Goal: Task Accomplishment & Management: Manage account settings

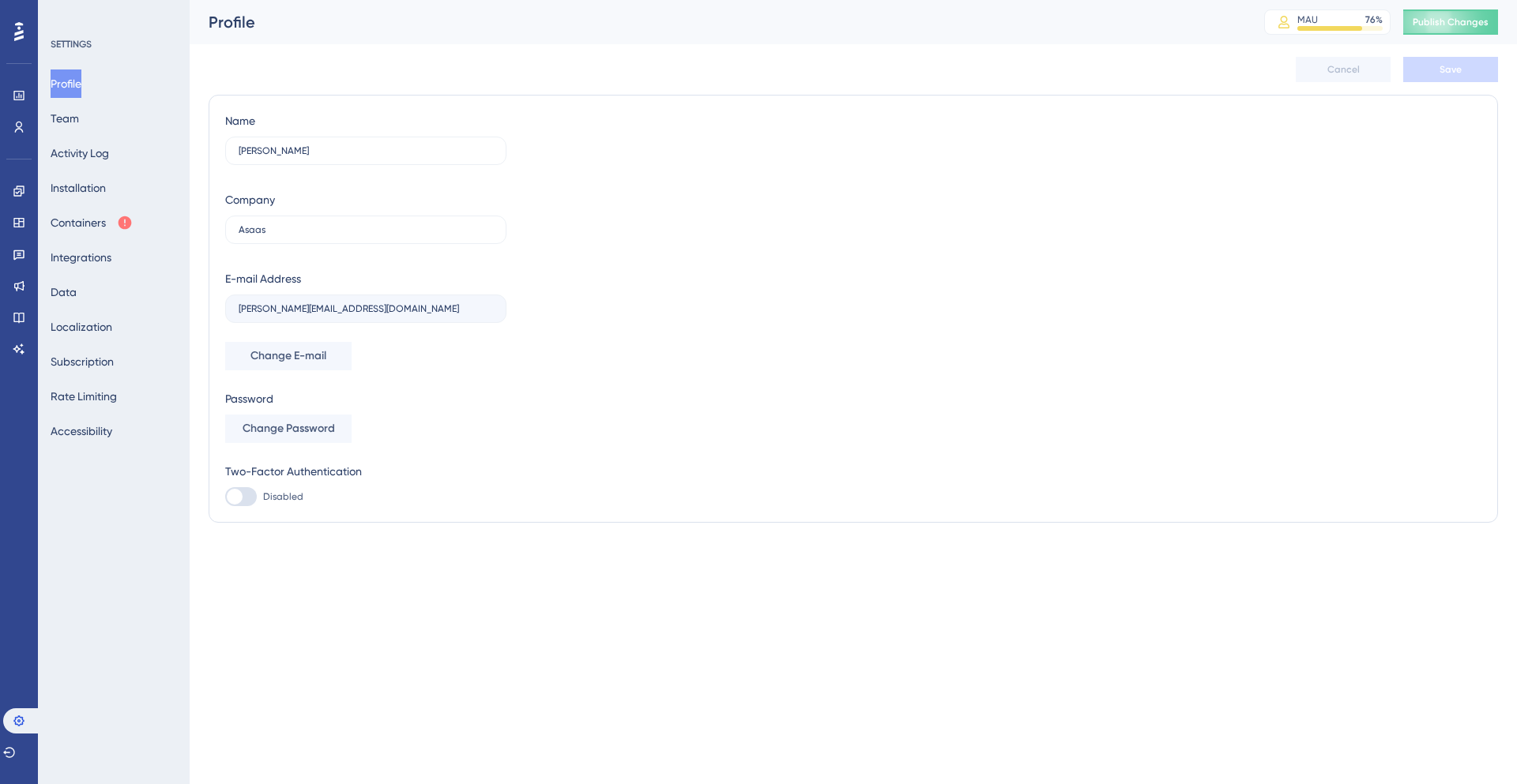
click at [128, 192] on div "Profile Team Activity Log Installation Containers Integrations Data Localizatio…" at bounding box center [115, 257] width 128 height 376
click at [106, 191] on button "Installation" at bounding box center [78, 188] width 55 height 28
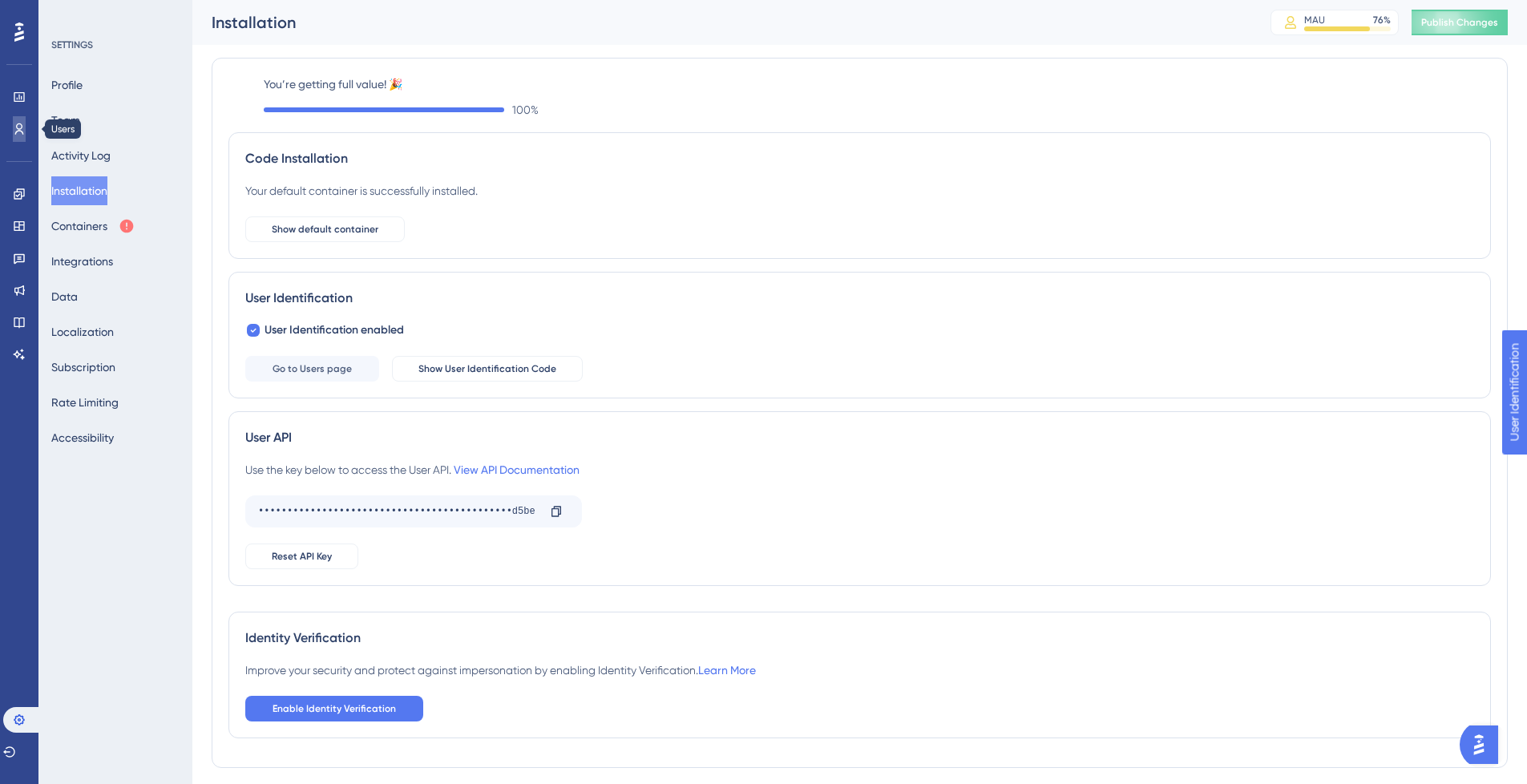
click at [26, 127] on link at bounding box center [19, 128] width 12 height 26
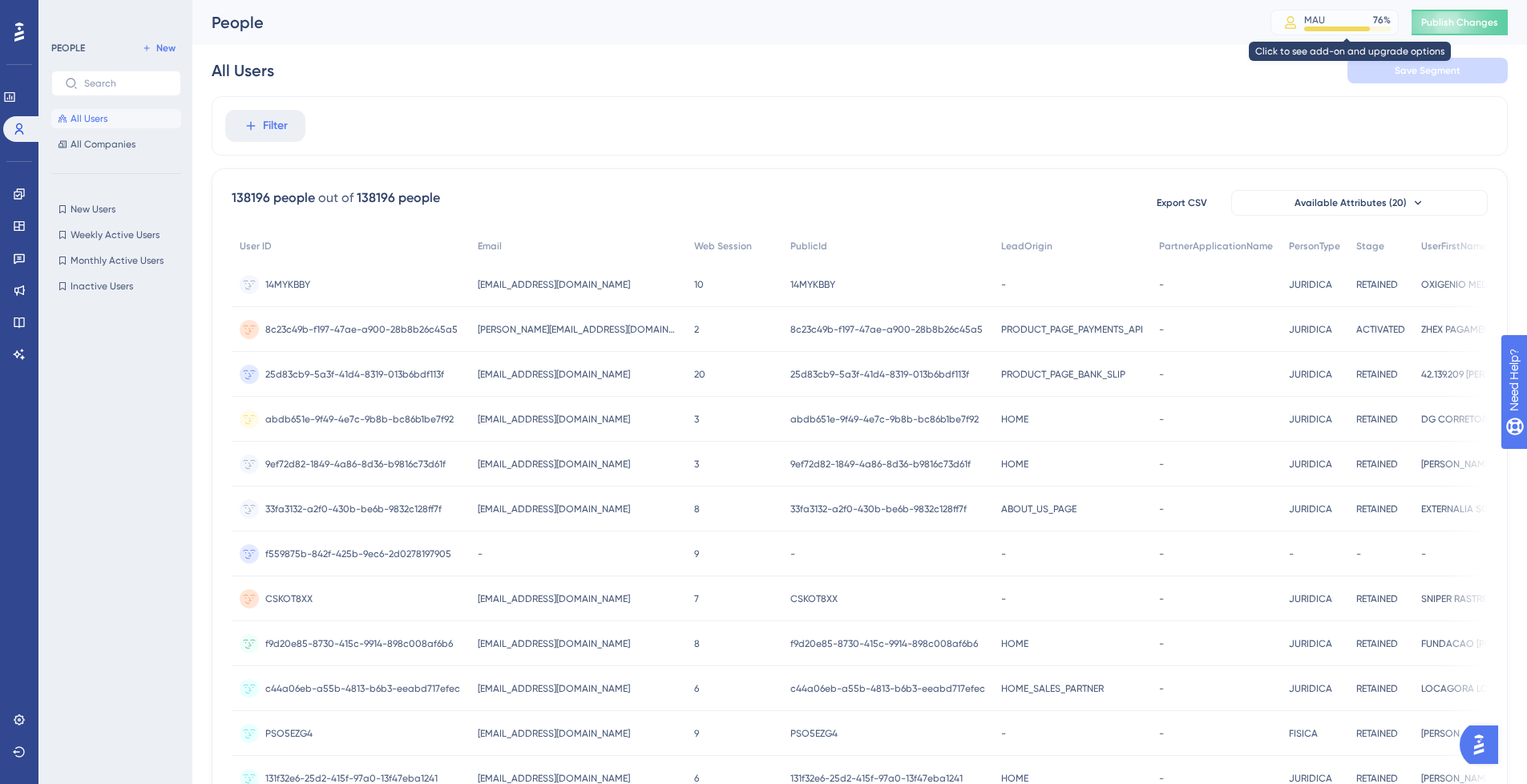
click at [1296, 19] on icon at bounding box center [1291, 22] width 14 height 12
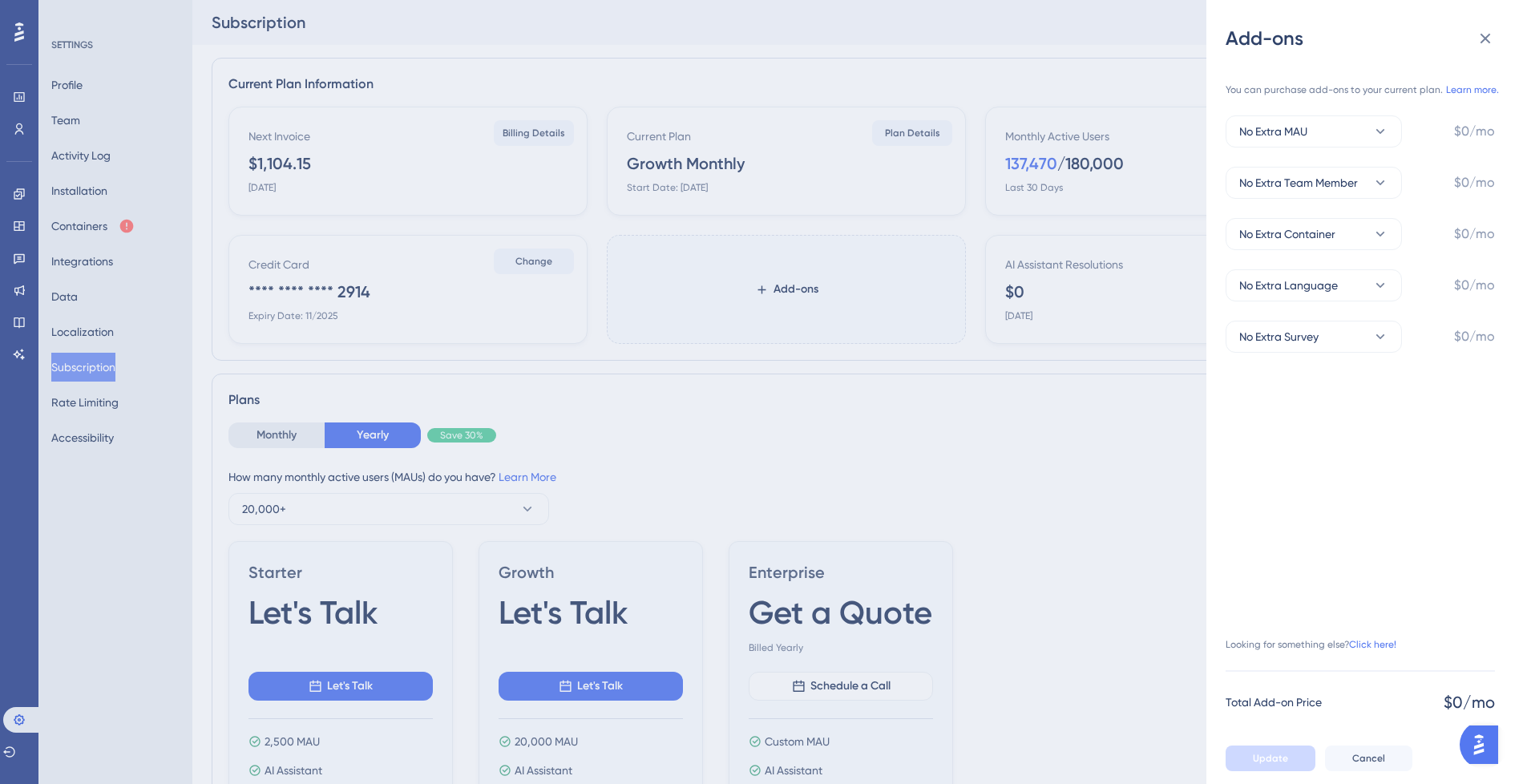
click at [855, 92] on div "Add-ons You can purchase add-ons to your current plan. Learn more. No Extra MAU…" at bounding box center [763, 392] width 1527 height 784
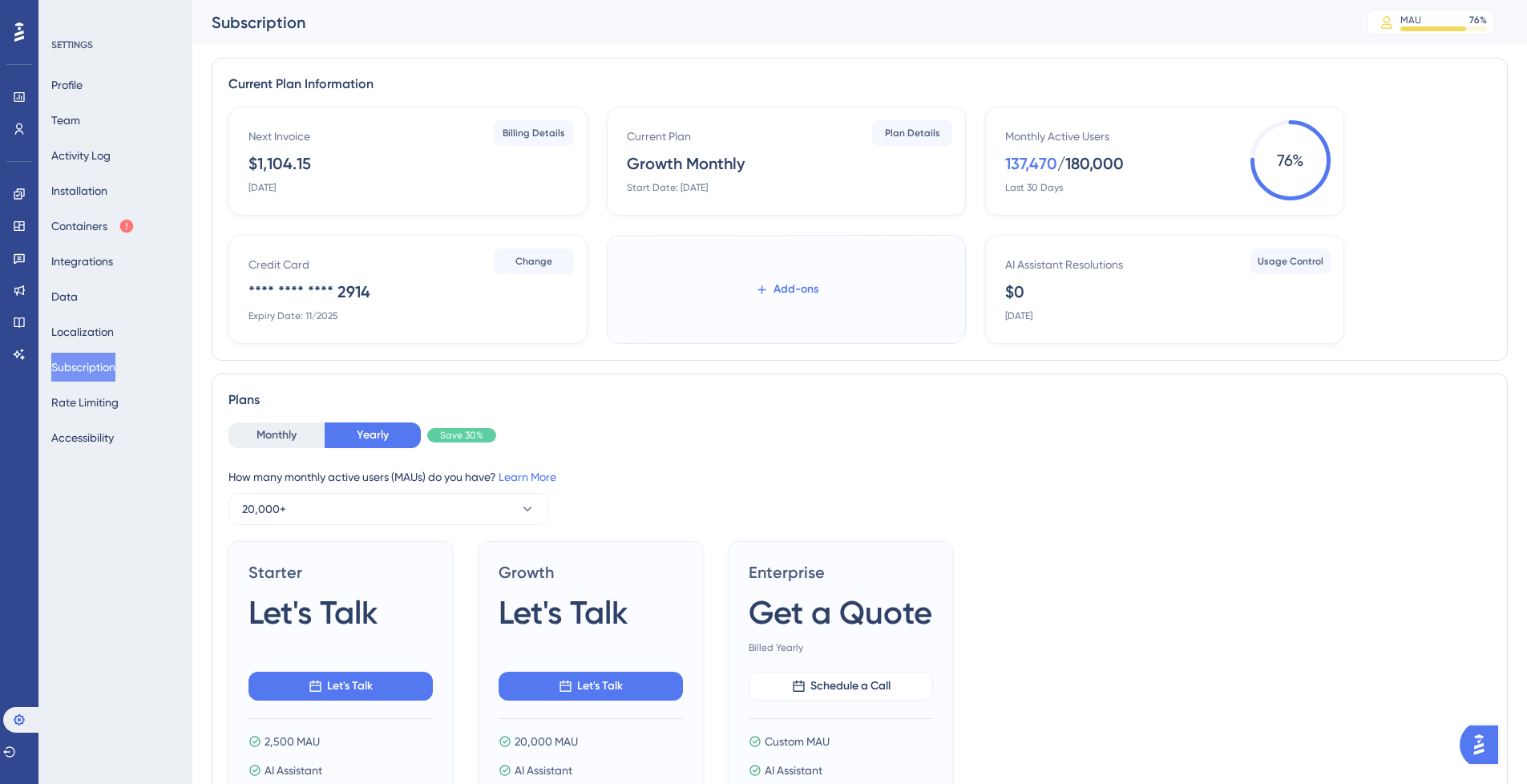
click at [781, 278] on button "Add-ons" at bounding box center [786, 289] width 115 height 29
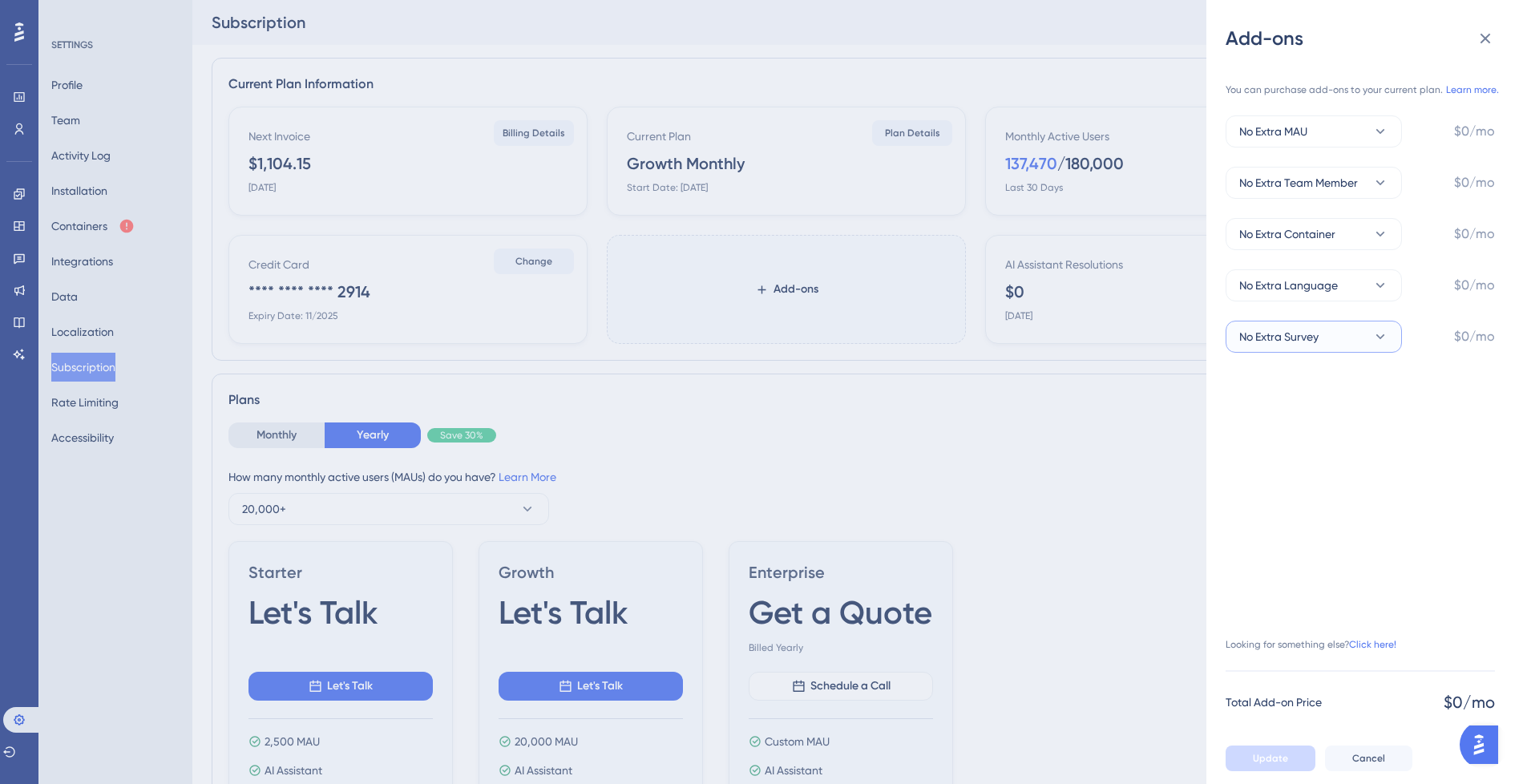
click at [1345, 339] on button "No Extra Survey" at bounding box center [1314, 337] width 177 height 32
click at [1344, 337] on button "No Extra Survey" at bounding box center [1314, 337] width 177 height 32
click at [1490, 39] on icon at bounding box center [1486, 38] width 20 height 20
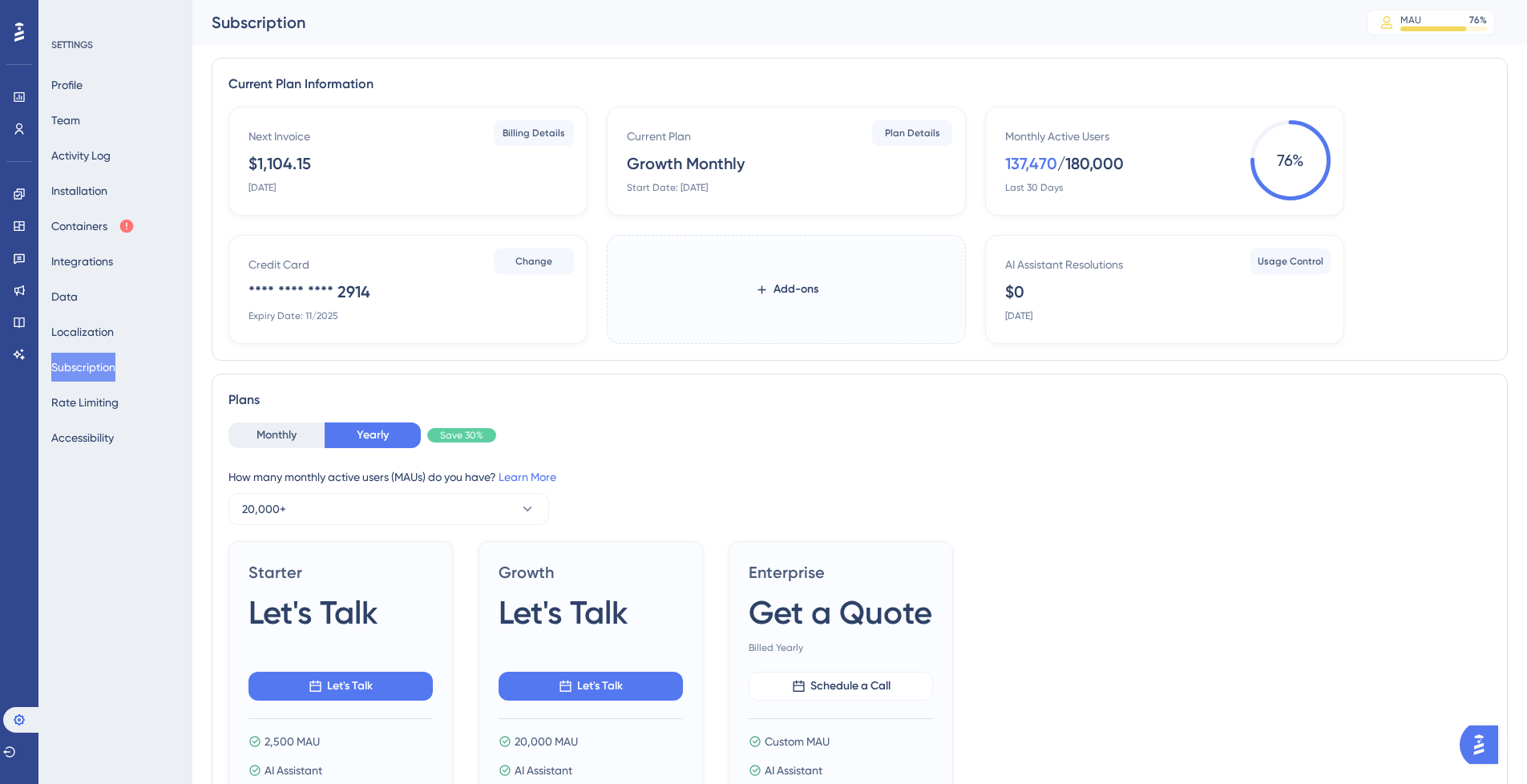
drag, startPoint x: 240, startPoint y: 163, endPoint x: 331, endPoint y: 163, distance: 91.0
click at [331, 163] on div "Next Invoice $1,104.15 [DATE] Billing Details" at bounding box center [407, 161] width 359 height 109
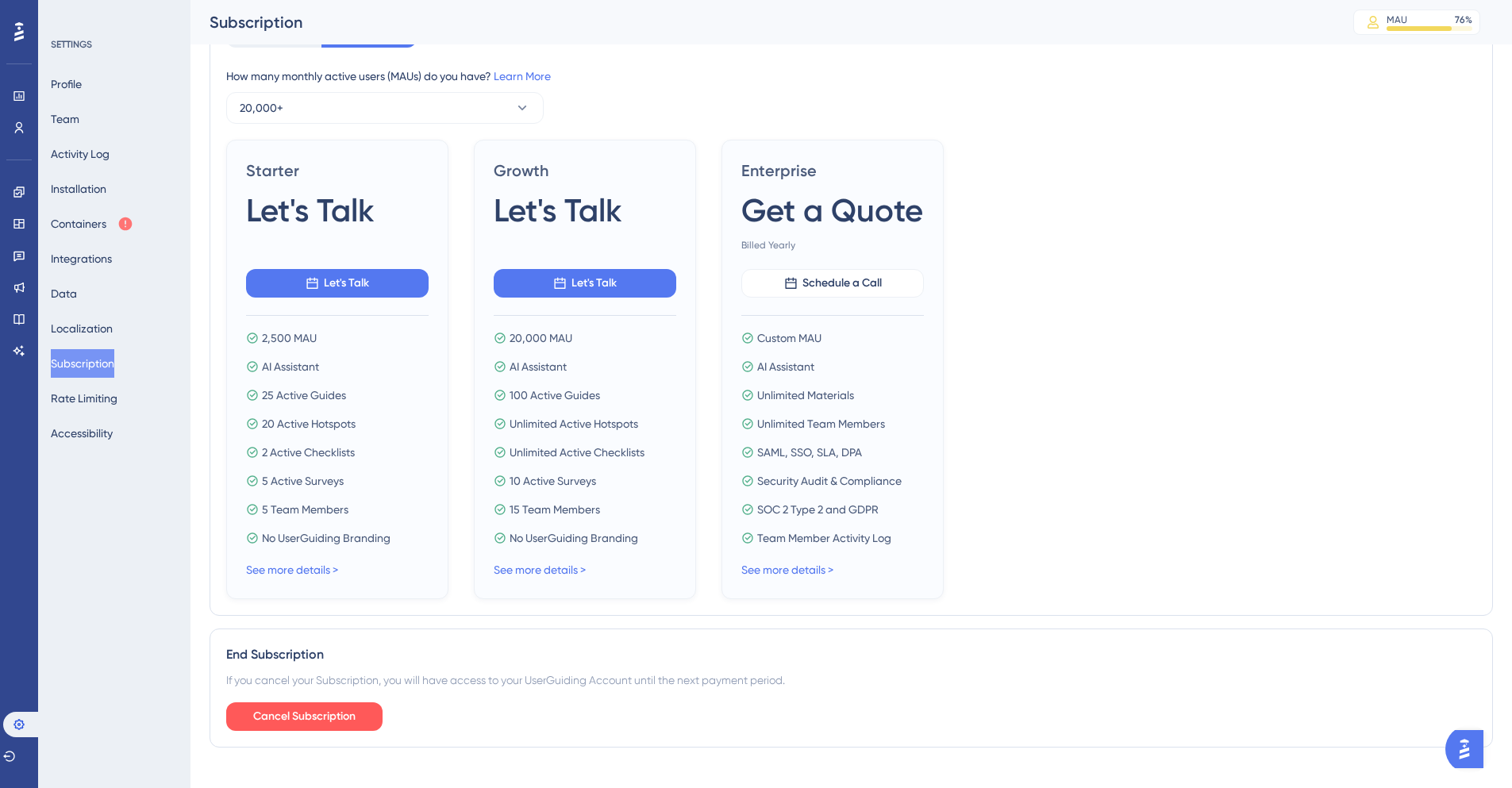
scroll to position [432, 0]
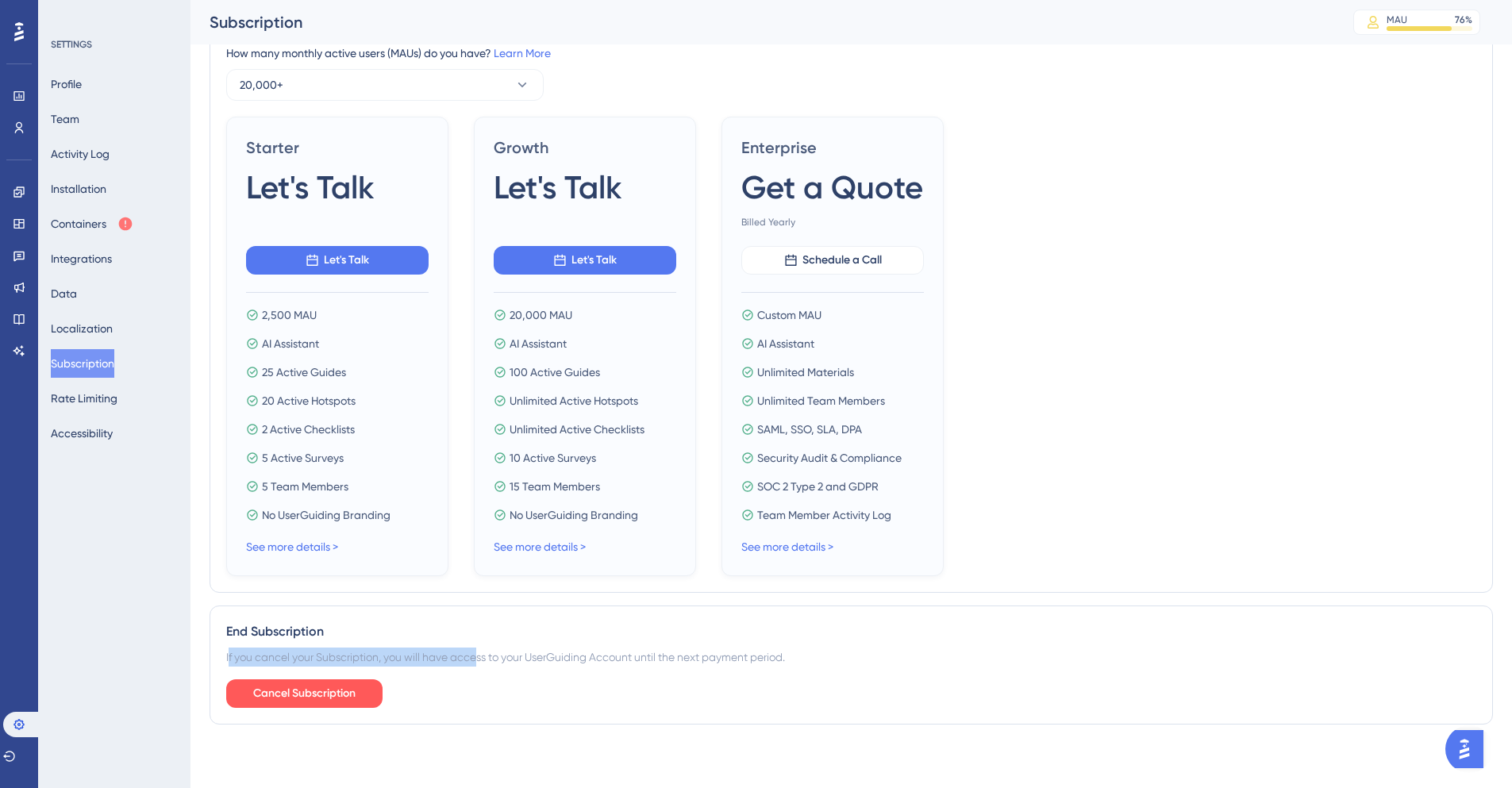
drag, startPoint x: 470, startPoint y: 662, endPoint x: 831, endPoint y: 646, distance: 361.4
click at [831, 646] on div "End Subscription If you cancel your Subscription, you will have access to your …" at bounding box center [851, 664] width 1283 height 119
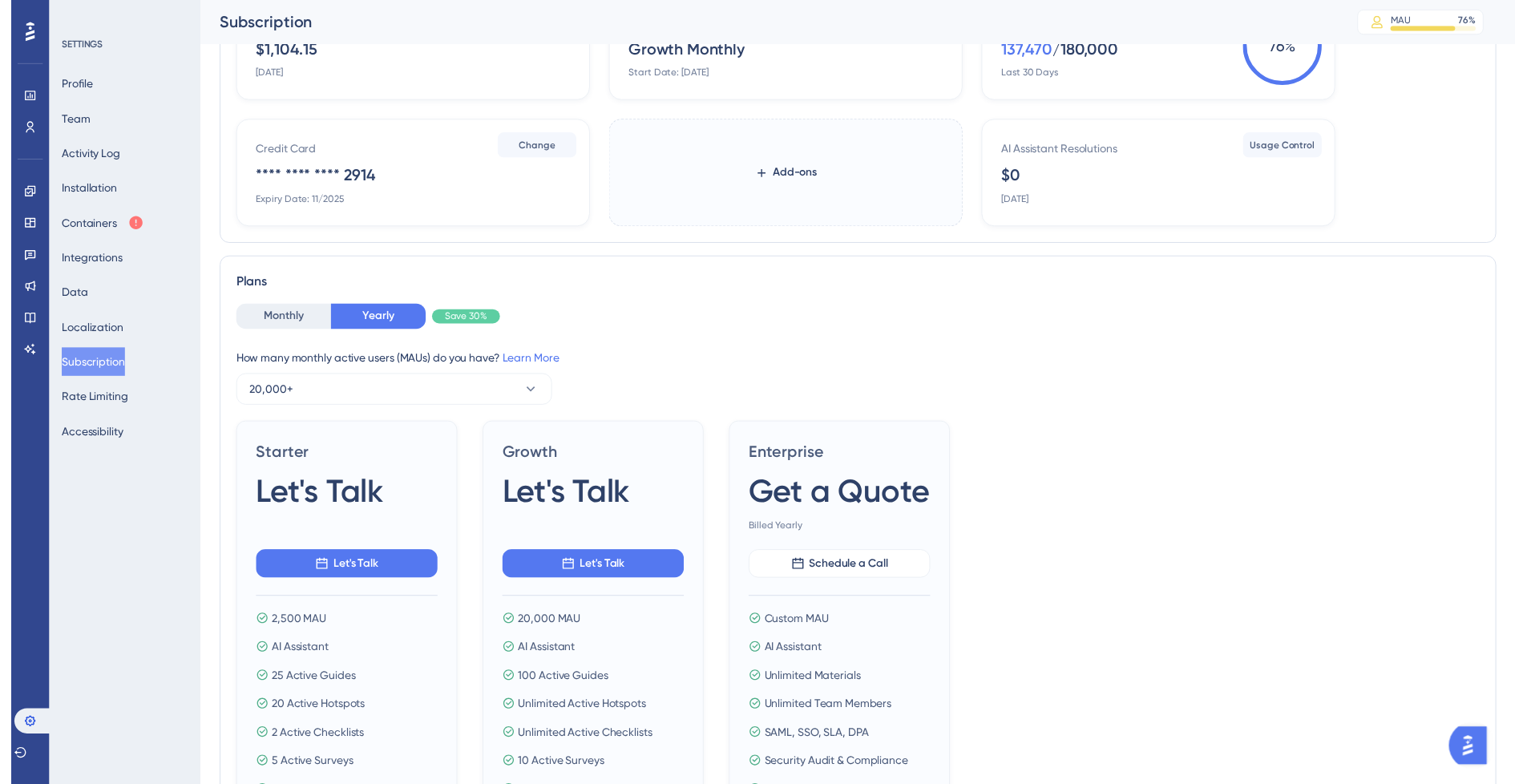
scroll to position [0, 0]
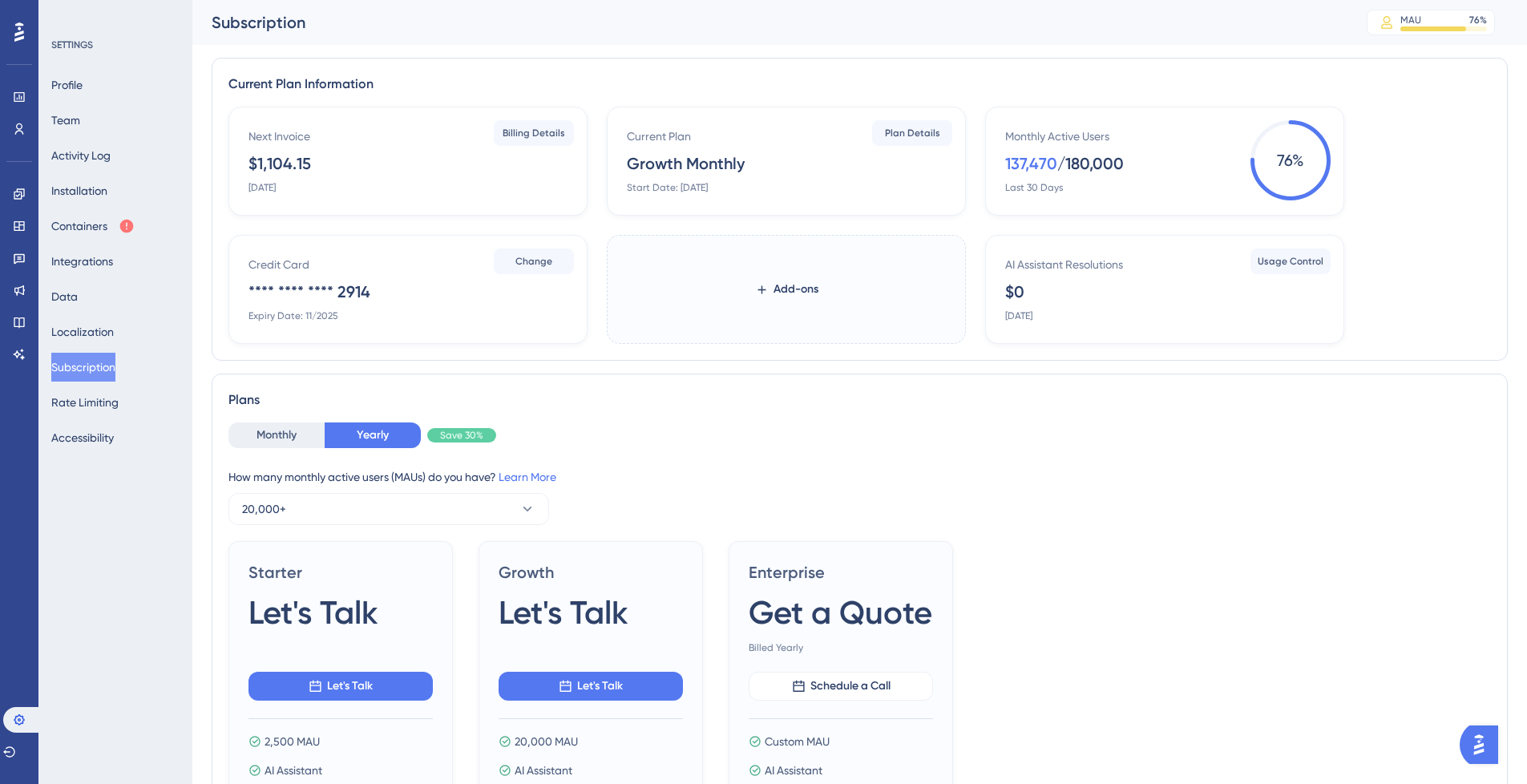
click at [26, 145] on div "Engagement Widgets Feedback Product Updates Knowledge Base AI Assistant" at bounding box center [19, 254] width 26 height 225
click at [23, 132] on icon at bounding box center [19, 129] width 12 height 12
